Goal: Task Accomplishment & Management: Complete application form

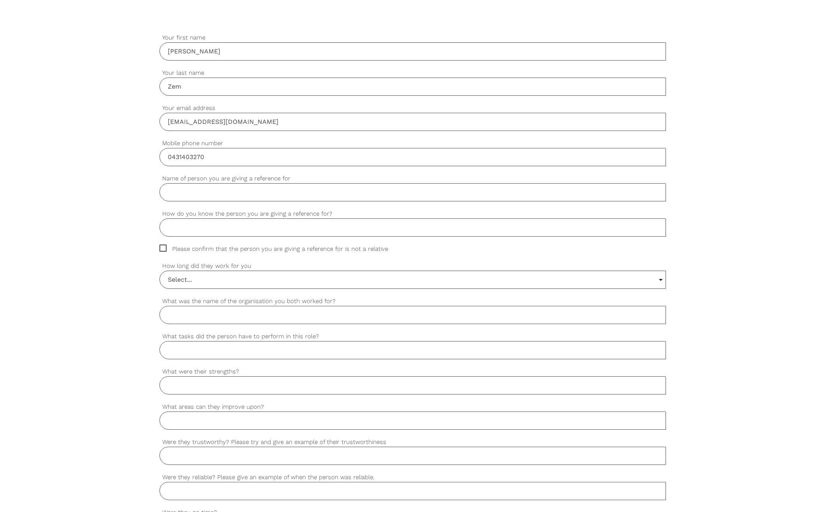
click at [252, 195] on input "Name of person you are giving a reference for" at bounding box center [412, 192] width 506 height 18
type input "[PERSON_NAME]"
type input "Previous colleague"
drag, startPoint x: 150, startPoint y: 250, endPoint x: 156, endPoint y: 252, distance: 6.0
click at [152, 251] on div "settings [PERSON_NAME] Your first name settings Zem Your last name settings [PE…" at bounding box center [412, 388] width 825 height 743
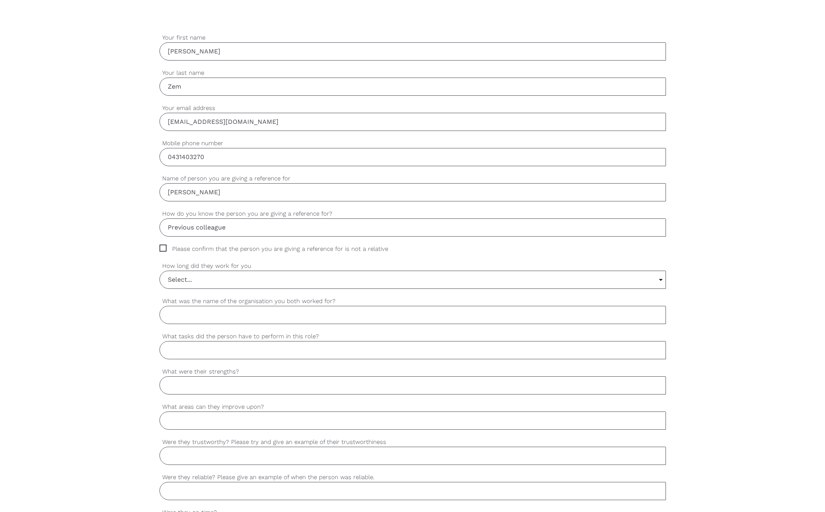
click at [155, 247] on div "settings [PERSON_NAME] Your first name settings Zem Your last name settings [PE…" at bounding box center [412, 388] width 825 height 743
click at [164, 249] on span "Please confirm that the person you are giving a reference for is not a relative" at bounding box center [281, 248] width 244 height 9
click at [164, 249] on input "Please confirm that the person you are giving a reference for is not a relative" at bounding box center [161, 246] width 5 height 5
checkbox input "true"
click at [225, 285] on input "Select..." at bounding box center [412, 279] width 505 height 17
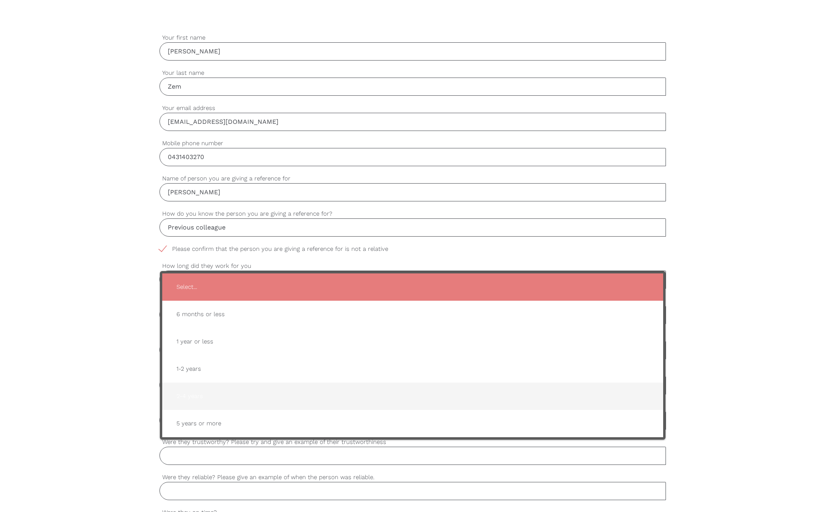
click at [217, 401] on span "2-4 years" at bounding box center [412, 395] width 485 height 19
type input "2-4 years"
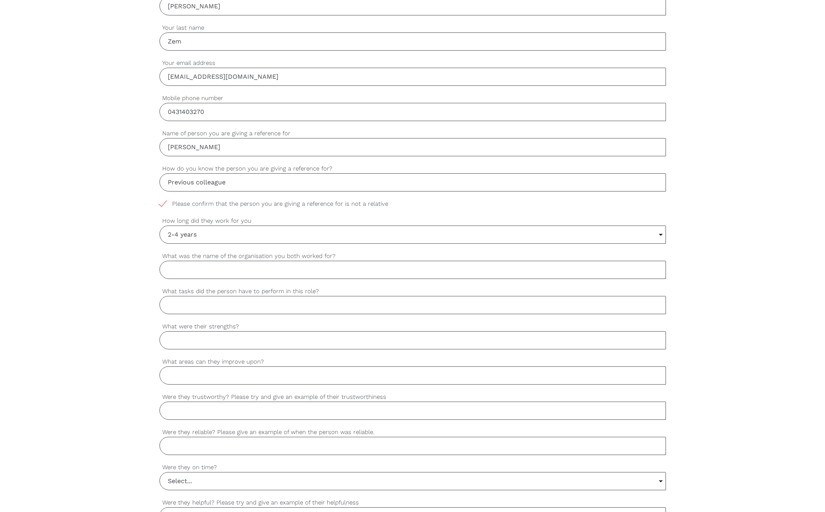
scroll to position [320, 0]
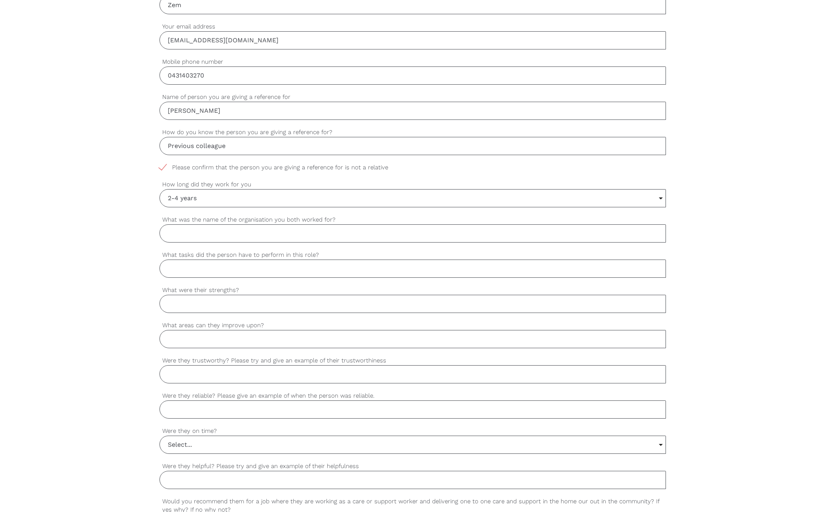
click at [256, 233] on input "What was the name of the organisation you both worked for?" at bounding box center [412, 233] width 506 height 18
type input "[GEOGRAPHIC_DATA]"
type input "Customer Service"
type input "k"
type input "Building rapport, punctuality, tidyness, customer focused"
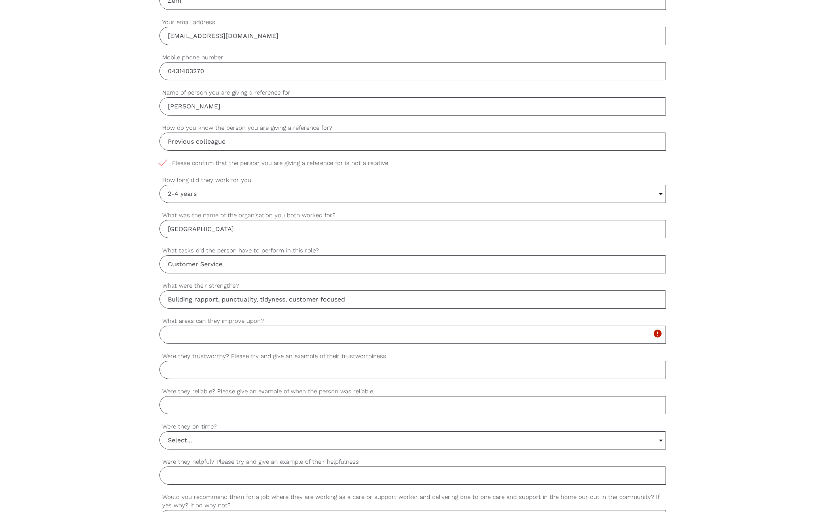
scroll to position [326, 0]
type input "Very."
click at [263, 339] on input "What areas can they improve upon?" at bounding box center [412, 332] width 506 height 18
type input "NA"
click at [210, 376] on input "Very." at bounding box center [412, 368] width 506 height 18
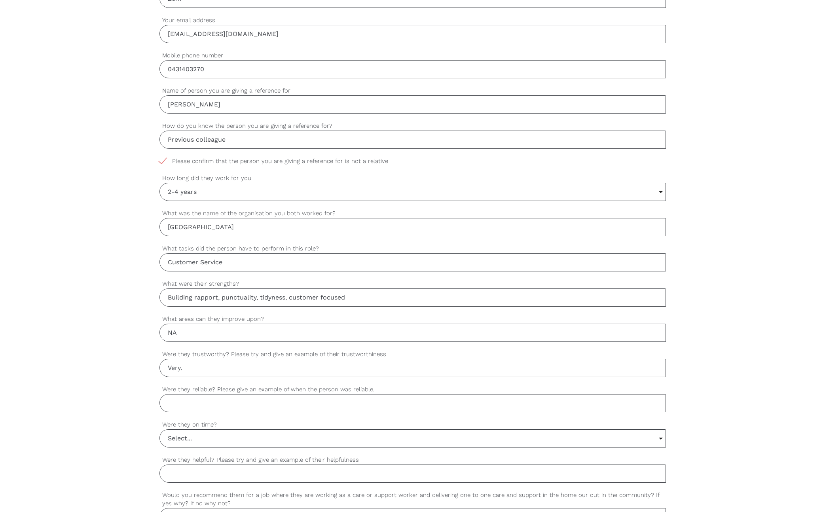
click at [264, 410] on input "Were they reliable? Please give an example of when the person was reliable." at bounding box center [412, 403] width 506 height 18
type input "Yes. Always on time, always willing to cover shifts to help others."
click at [246, 367] on input "Very." at bounding box center [412, 368] width 506 height 18
click at [209, 439] on input "Select..." at bounding box center [412, 437] width 505 height 17
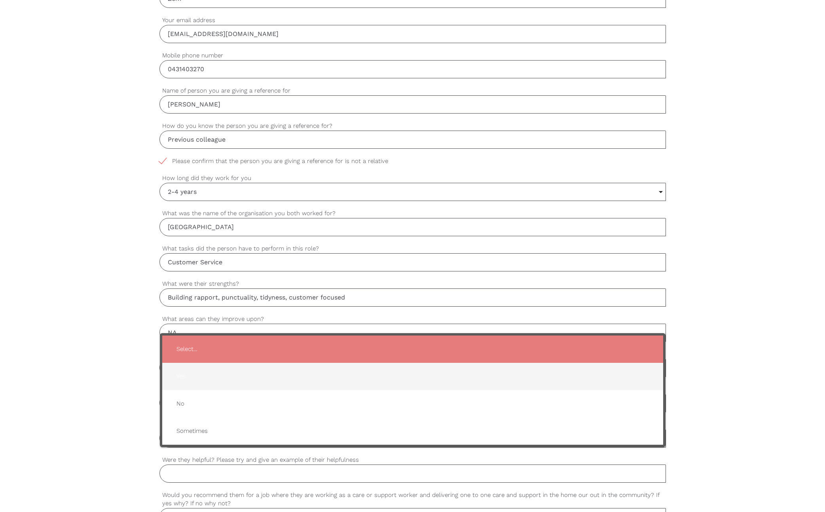
click at [186, 377] on span "Yes" at bounding box center [412, 376] width 485 height 19
type input "Yes"
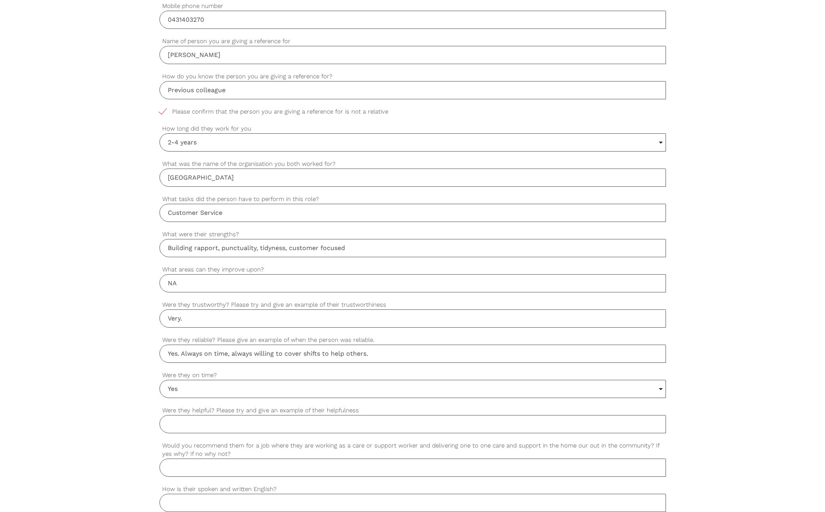
scroll to position [402, 0]
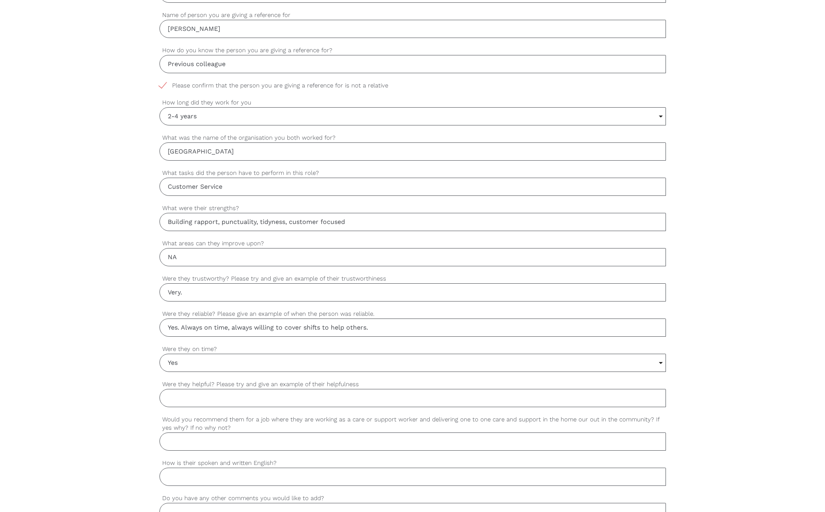
click at [199, 399] on input "Were they helpful? Please try and give an example of their helpfulness" at bounding box center [412, 398] width 506 height 18
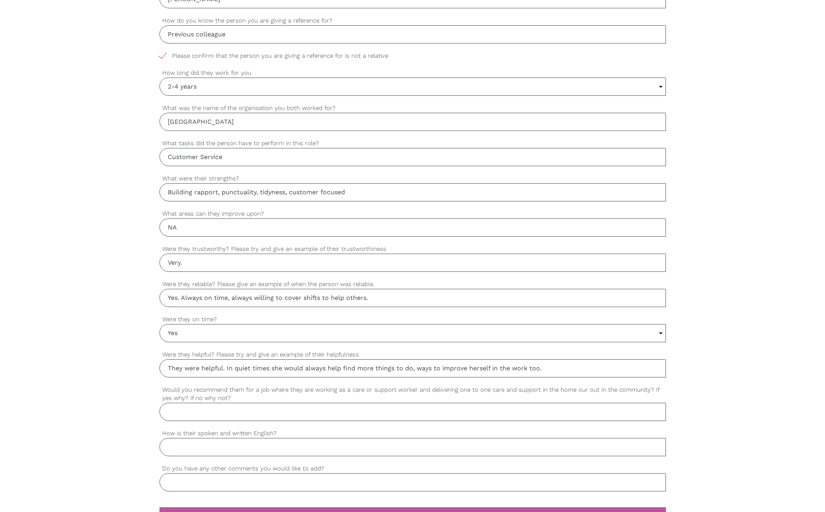
scroll to position [471, 0]
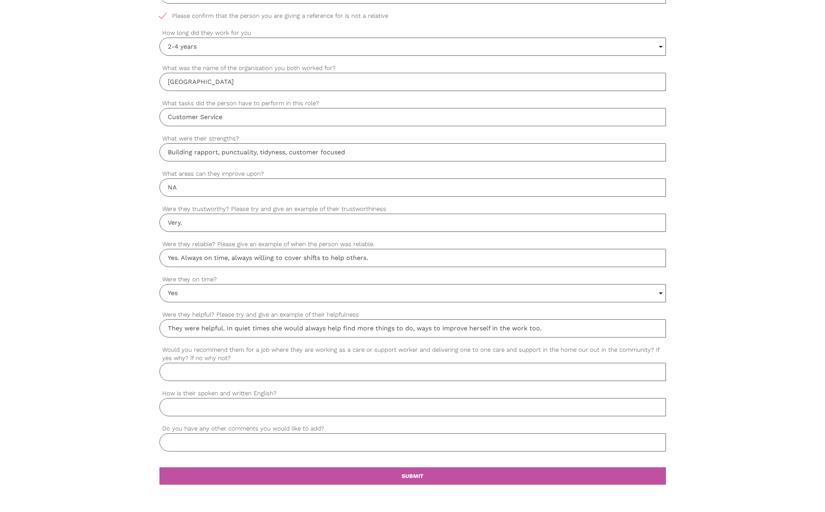
type input "They were helpful. In quiet times she would always help find more things to do,…"
click at [216, 371] on input "Would you recommend them for a job where they are working as a care or support …" at bounding box center [412, 372] width 506 height 18
type input "Yes. [PERSON_NAME] is a very social and compassionate person and has an honest …"
type input "Very good"
click at [202, 410] on input "Very good" at bounding box center [412, 407] width 506 height 18
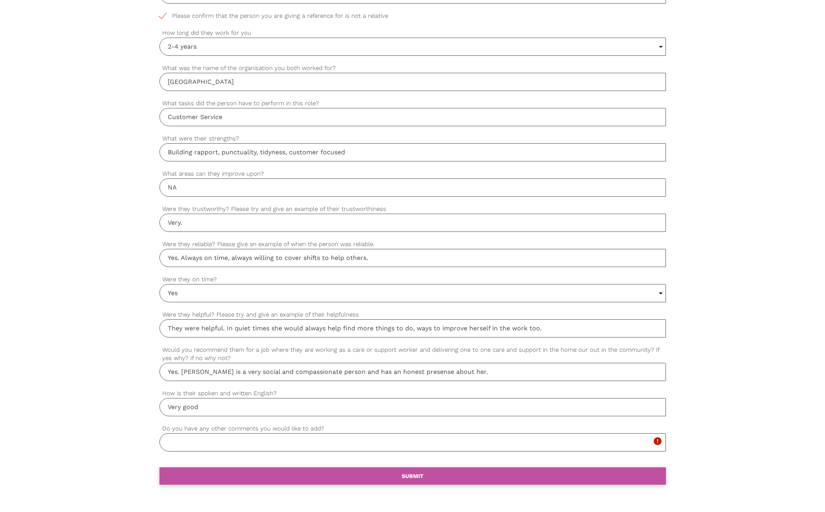
click at [234, 470] on link "settings SUBMIT" at bounding box center [412, 475] width 506 height 17
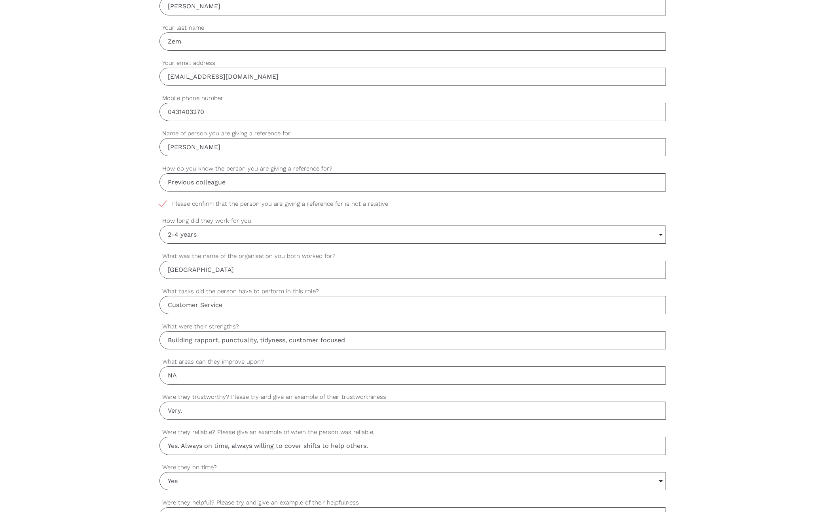
scroll to position [272, 0]
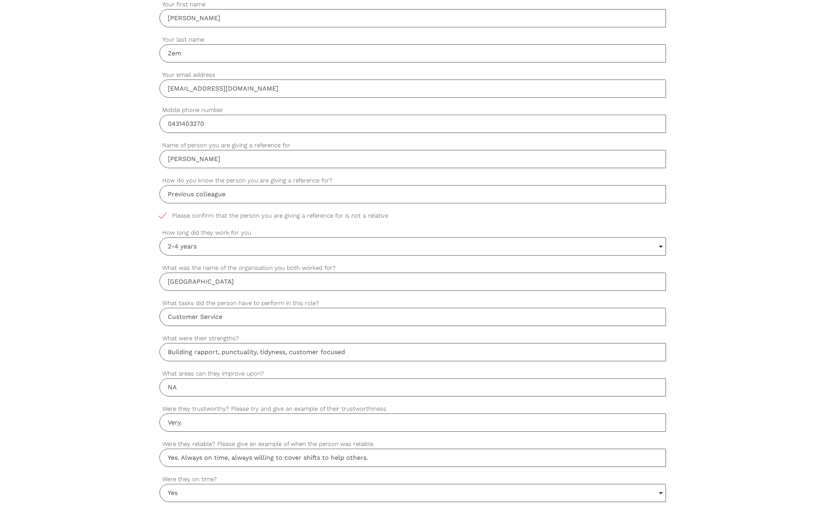
click at [359, 215] on span "Please confirm that the person you are giving a reference for is not a relative" at bounding box center [281, 215] width 244 height 9
click at [165, 215] on input "Please confirm that the person you are giving a reference for is not a relative" at bounding box center [161, 213] width 5 height 5
click at [359, 215] on span "Please confirm that the person you are giving a reference for is not a relative" at bounding box center [281, 215] width 244 height 9
click at [165, 215] on input "Please confirm that the person you are giving a reference for is not a relative" at bounding box center [161, 213] width 5 height 5
checkbox input "true"
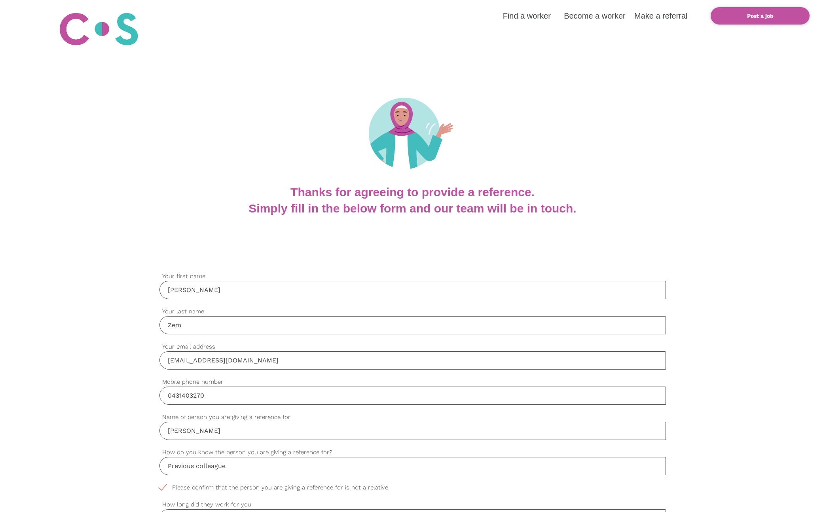
scroll to position [635, 0]
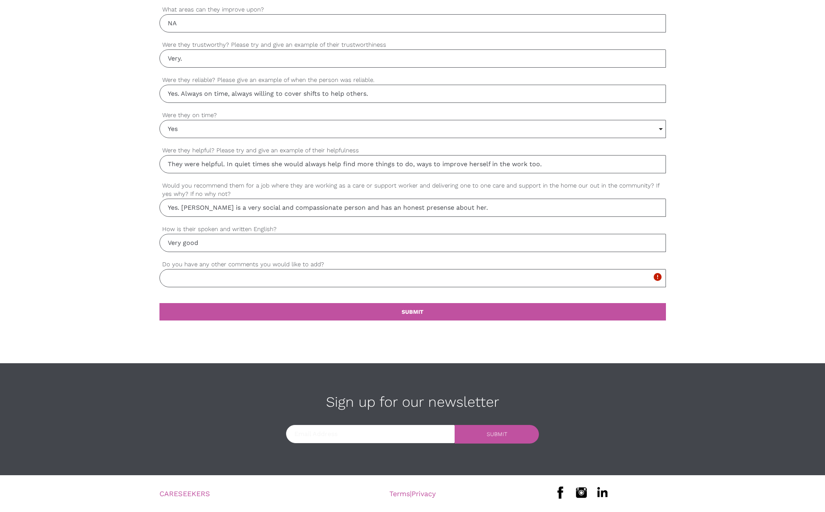
click at [229, 278] on input "Do you have any other comments you would like to add?" at bounding box center [412, 278] width 506 height 18
type input "I believe [PERSON_NAME] would be great at whatever she does and think she adds …"
click at [423, 318] on link "settings SUBMIT" at bounding box center [412, 311] width 506 height 17
